Goal: Register for event/course

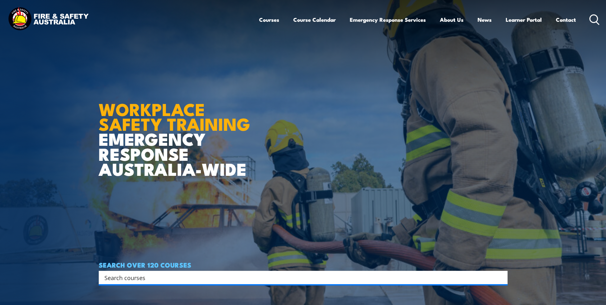
click at [150, 277] on input "Search input" at bounding box center [298, 277] width 389 height 10
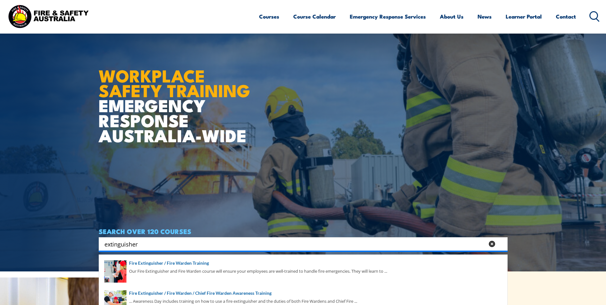
scroll to position [120, 0]
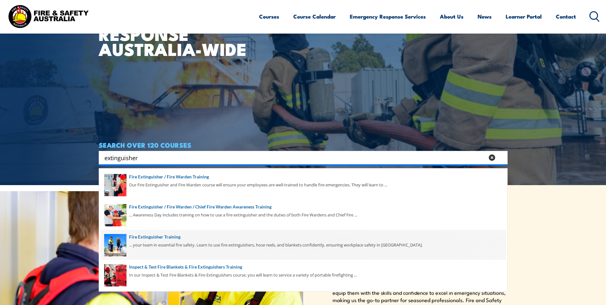
type input "extinguisher"
click at [152, 240] on span at bounding box center [303, 245] width 405 height 30
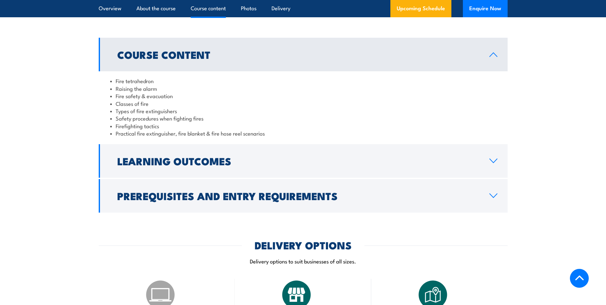
scroll to position [551, 0]
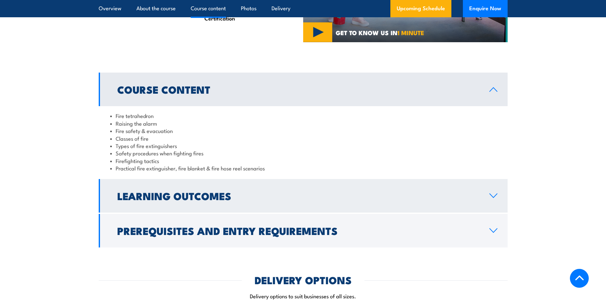
click at [179, 193] on h2 "Learning Outcomes" at bounding box center [298, 195] width 362 height 9
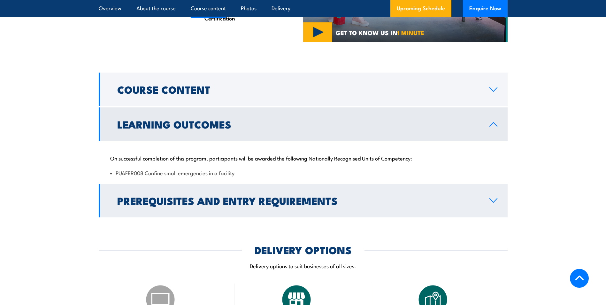
click at [290, 203] on h2 "Prerequisites and Entry Requirements" at bounding box center [298, 200] width 362 height 9
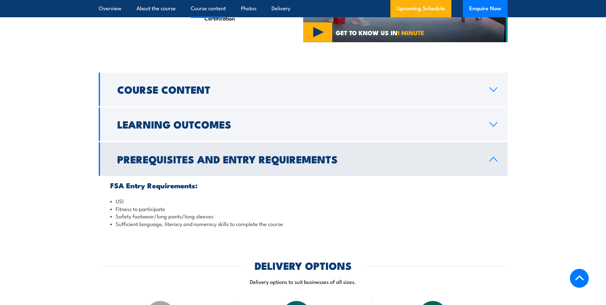
click at [496, 159] on icon at bounding box center [493, 159] width 9 height 5
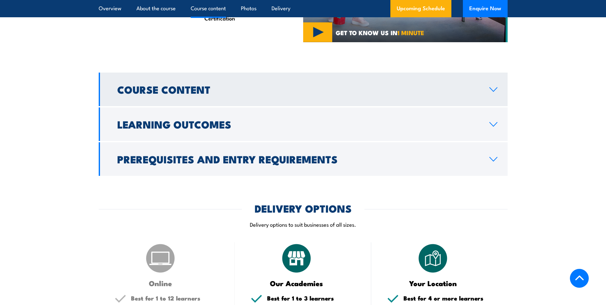
click at [168, 86] on h2 "Course Content" at bounding box center [298, 89] width 362 height 9
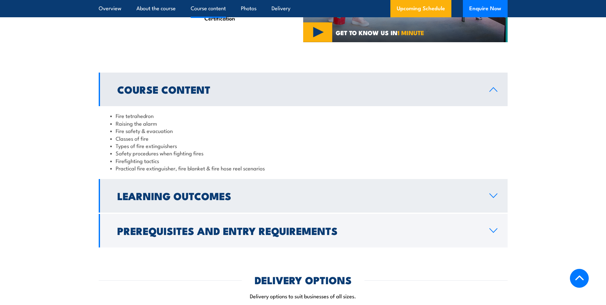
click at [174, 198] on h2 "Learning Outcomes" at bounding box center [298, 195] width 362 height 9
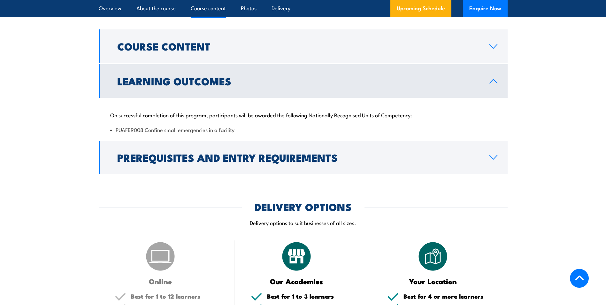
scroll to position [623, 0]
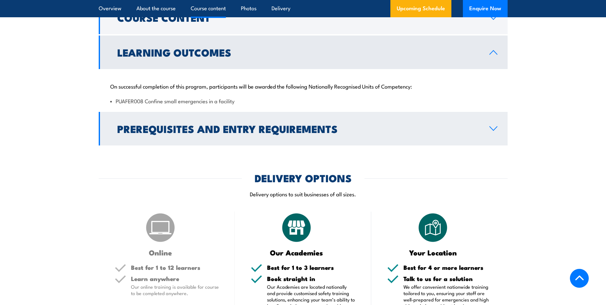
click at [165, 131] on h2 "Prerequisites and Entry Requirements" at bounding box center [298, 128] width 362 height 9
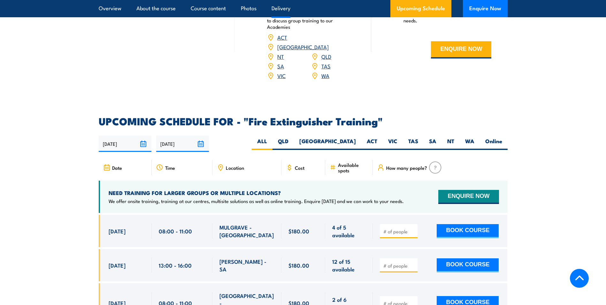
scroll to position [950, 0]
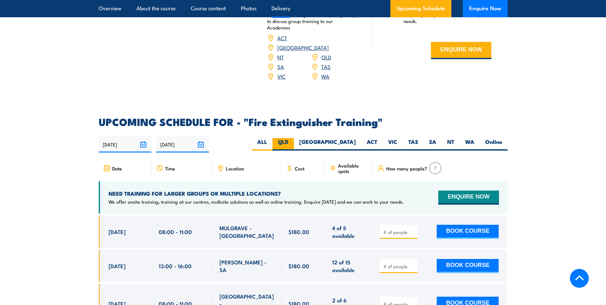
click at [294, 138] on label "QLD" at bounding box center [282, 144] width 21 height 12
click at [293, 138] on input "QLD" at bounding box center [290, 140] width 4 height 4
radio input "true"
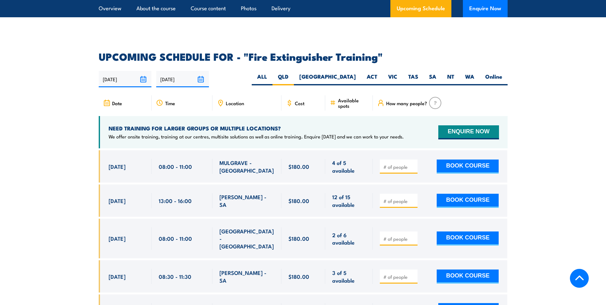
scroll to position [1150, 0]
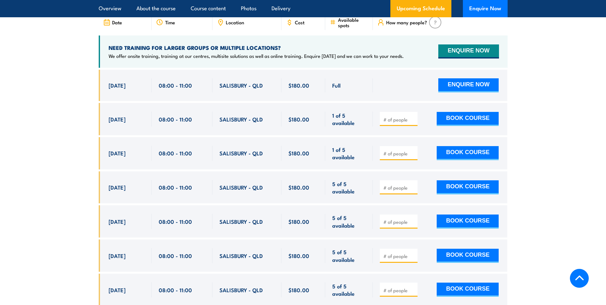
scroll to position [1112, 0]
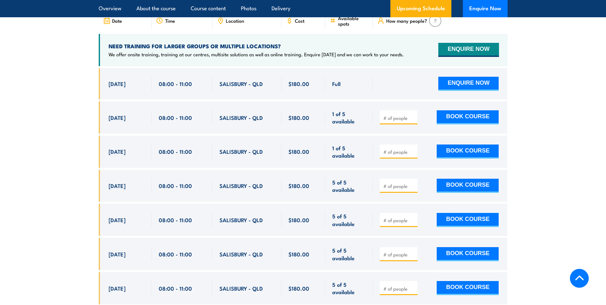
click at [395, 115] on input "number" at bounding box center [399, 118] width 32 height 6
click at [530, 128] on section "UPCOMING SCHEDULE FOR - "Fire Extinguisher Training" 25/08/2025 21/02/2026" at bounding box center [303, 159] width 606 height 378
click at [483, 110] on button "BOOK COURSE" at bounding box center [468, 117] width 62 height 14
type input "1"
click at [414, 115] on input "1" at bounding box center [399, 118] width 32 height 6
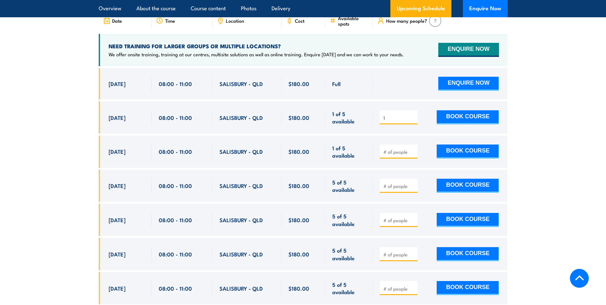
click at [413, 115] on input "1" at bounding box center [399, 118] width 32 height 6
click at [393, 115] on input "1" at bounding box center [399, 118] width 32 height 6
click at [580, 113] on section "UPCOMING SCHEDULE FOR - "Fire Extinguisher Training" 25/08/2025 21/02/2026" at bounding box center [303, 159] width 606 height 378
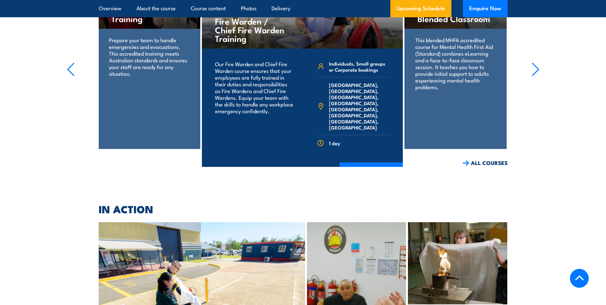
scroll to position [1528, 0]
